Goal: Task Accomplishment & Management: Complete application form

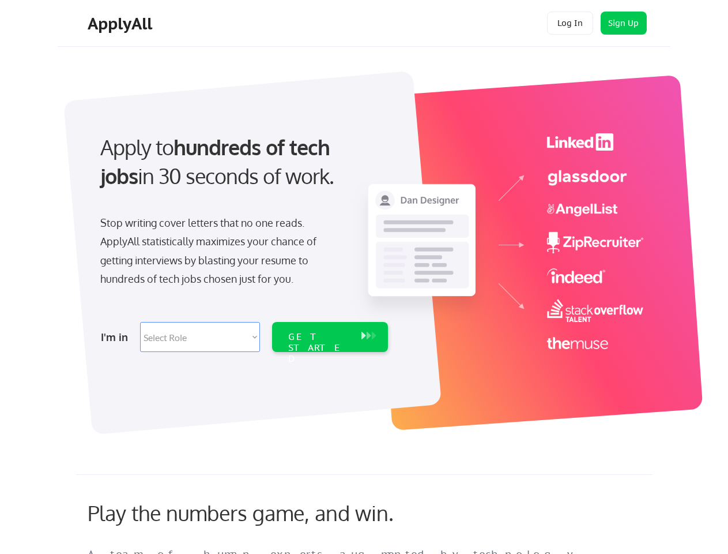
click at [364, 277] on div "Apply to hundreds of tech jobs in 30 seconds of work. Stop writing cover letter…" at bounding box center [243, 239] width 322 height 236
click at [366, 246] on div "Apply to hundreds of tech jobs in 30 seconds of work. Stop writing cover letter…" at bounding box center [243, 239] width 322 height 236
click at [243, 239] on div "Stop writing cover letters that no one reads. ApplyAll statistically maximizes …" at bounding box center [218, 250] width 237 height 75
click at [242, 171] on div "Apply to hundreds of tech jobs in 30 seconds of work." at bounding box center [241, 162] width 283 height 58
click at [219, 253] on div "Stop writing cover letters that no one reads. ApplyAll statistically maximizes …" at bounding box center [218, 250] width 237 height 75
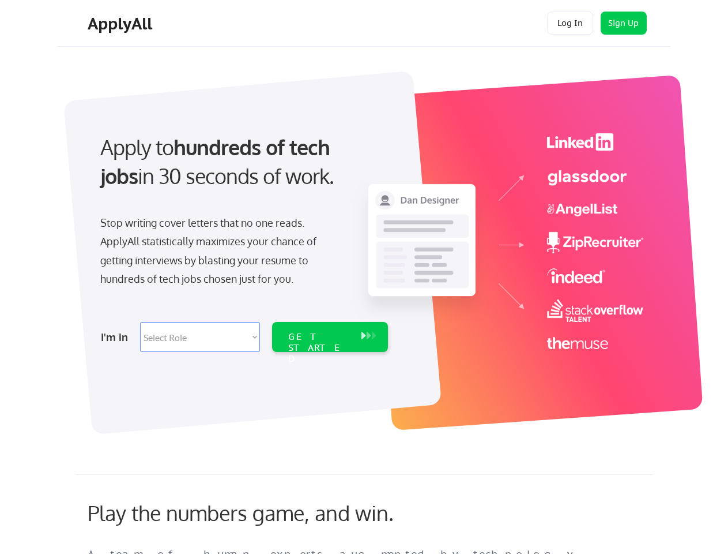
click at [243, 337] on select "Select Role Software Engineering Product Management Customer Success Sales UI/U…" at bounding box center [200, 337] width 120 height 30
click at [117, 337] on div "I'm in" at bounding box center [117, 337] width 32 height 18
click at [200, 337] on select "Select Role Software Engineering Product Management Customer Success Sales UI/U…" at bounding box center [200, 337] width 120 height 30
click at [330, 337] on div "GET STARTED" at bounding box center [319, 347] width 62 height 33
click at [319, 337] on div "GET STARTED" at bounding box center [319, 347] width 62 height 33
